Goal: Check status: Check status

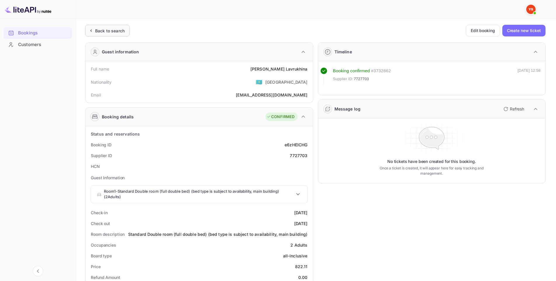
click at [95, 29] on div "Back to search" at bounding box center [106, 31] width 37 height 6
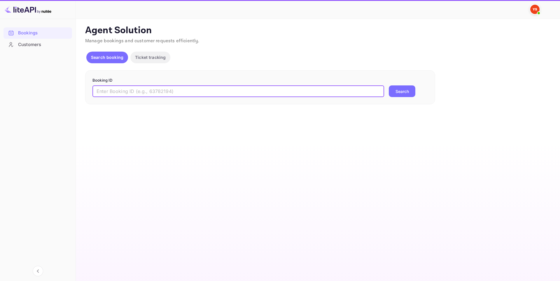
click at [177, 97] on input "text" at bounding box center [238, 91] width 292 height 12
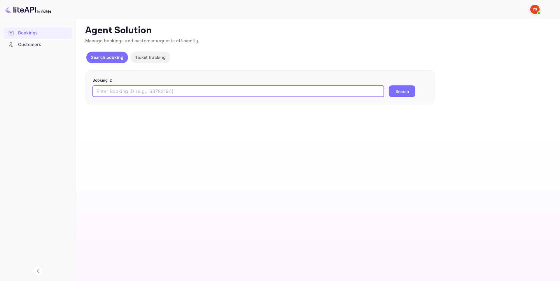
paste input "9981685"
type input "9981685"
click at [395, 90] on button "Search" at bounding box center [402, 91] width 27 height 12
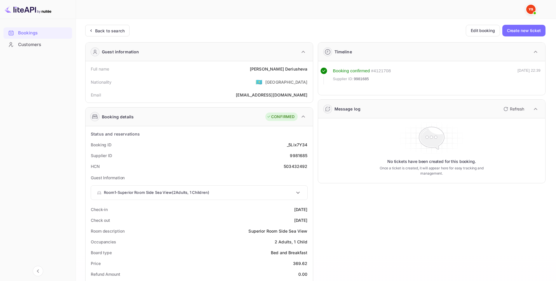
click at [291, 165] on div "503432492" at bounding box center [296, 166] width 24 height 6
click at [291, 166] on div "503432492" at bounding box center [296, 166] width 24 height 6
copy div "503432492"
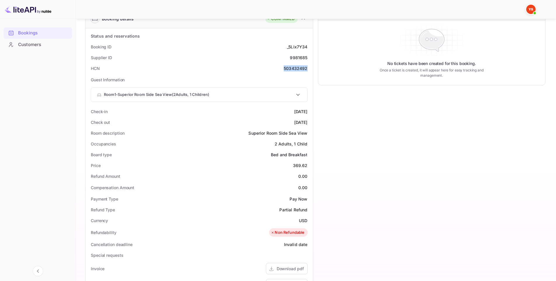
scroll to position [87, 0]
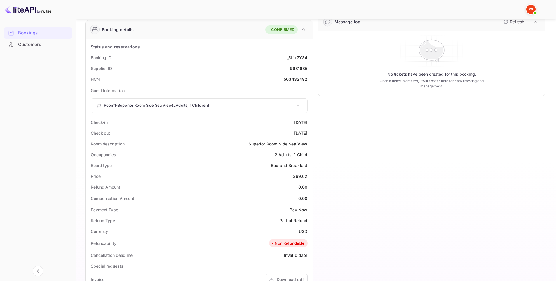
click at [302, 68] on div "9981685" at bounding box center [299, 68] width 18 height 6
copy div "9981685"
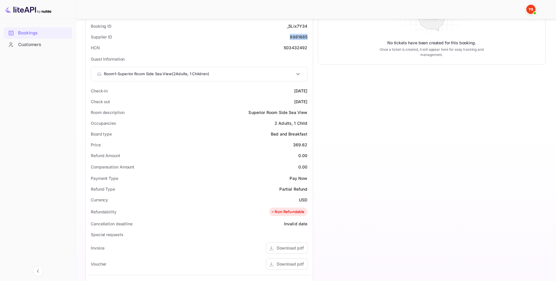
scroll to position [233, 0]
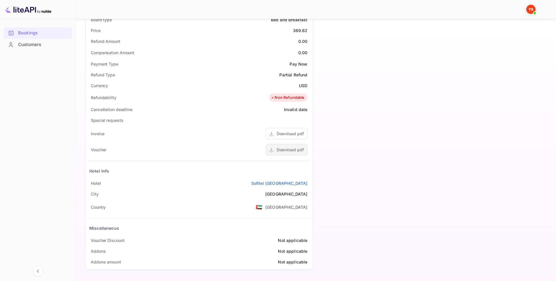
click at [293, 154] on div "Download pdf" at bounding box center [287, 149] width 42 height 11
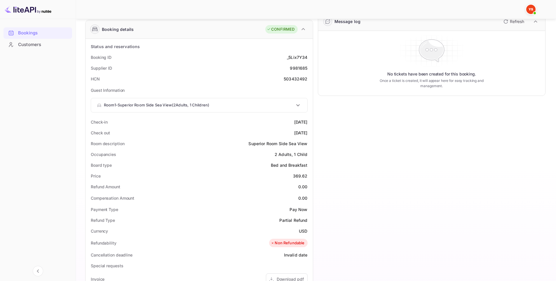
scroll to position [87, 0]
click at [298, 69] on div "9981685" at bounding box center [299, 68] width 18 height 6
copy div "9981685"
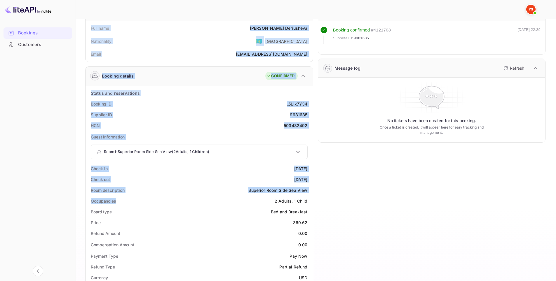
scroll to position [146, 0]
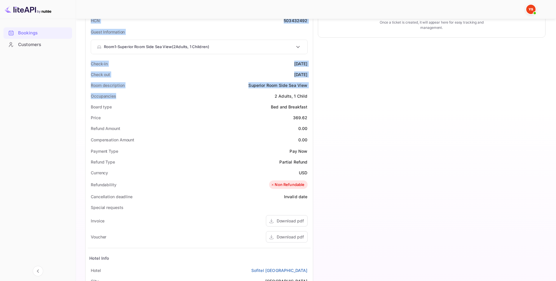
drag, startPoint x: 81, startPoint y: 69, endPoint x: 312, endPoint y: 268, distance: 304.9
click at [312, 268] on div "Unsaved Changes Ticket Affiliate URL [URL][DOMAIN_NAME] Business partner name N…" at bounding box center [312, 117] width 473 height 488
copy div "Full name [PERSON_NAME] Nationality 🇰🇿 [DEMOGRAPHIC_DATA] Email [EMAIL_ADDRESS]…"
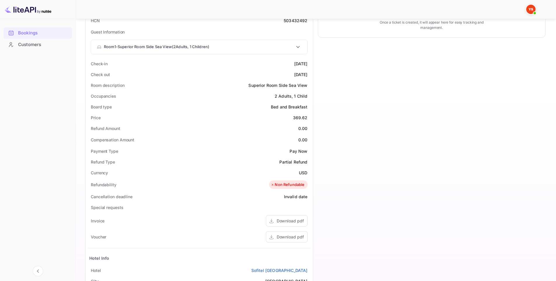
click at [362, 145] on div "Timeline Booking confirmed # 4121708 Supplier ID: 9981685 [DATE] 22:39 Message …" at bounding box center [429, 127] width 233 height 470
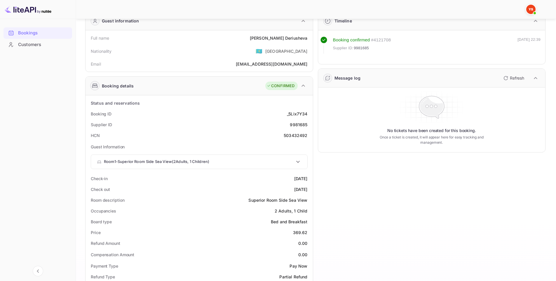
scroll to position [29, 0]
